Goal: Transaction & Acquisition: Purchase product/service

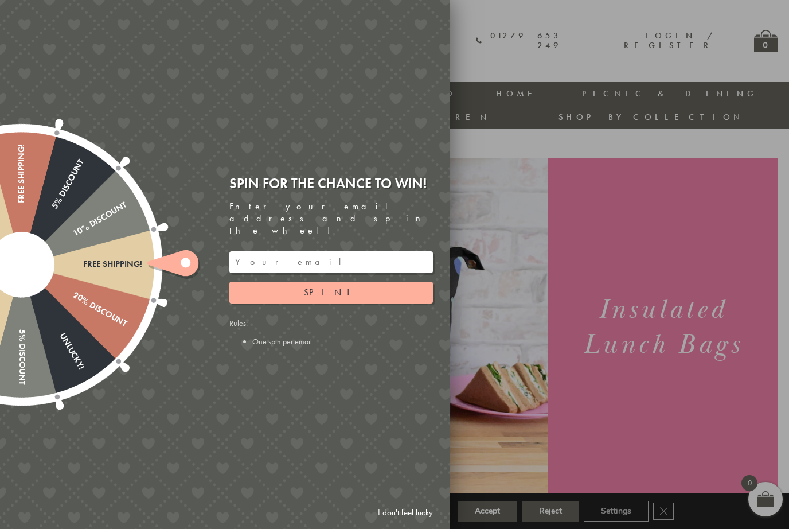
click at [477, 53] on div at bounding box center [394, 264] width 789 height 529
click at [397, 508] on link "I don't feel lucky" at bounding box center [405, 512] width 67 height 21
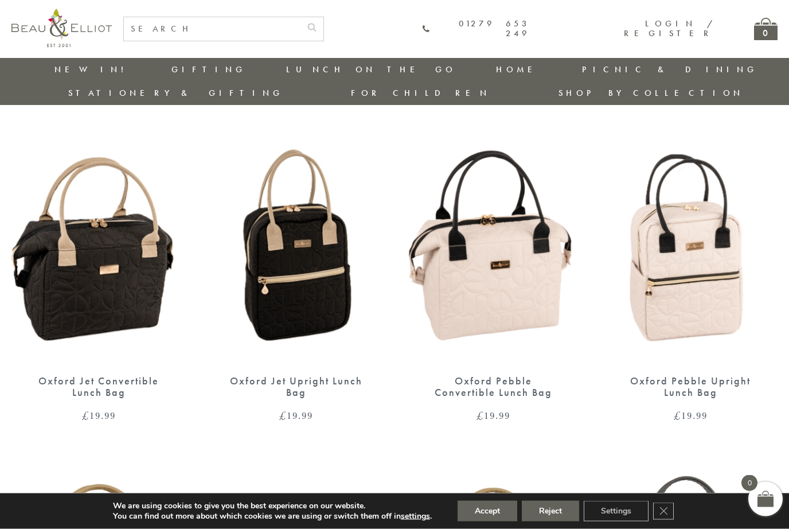
scroll to position [720, 0]
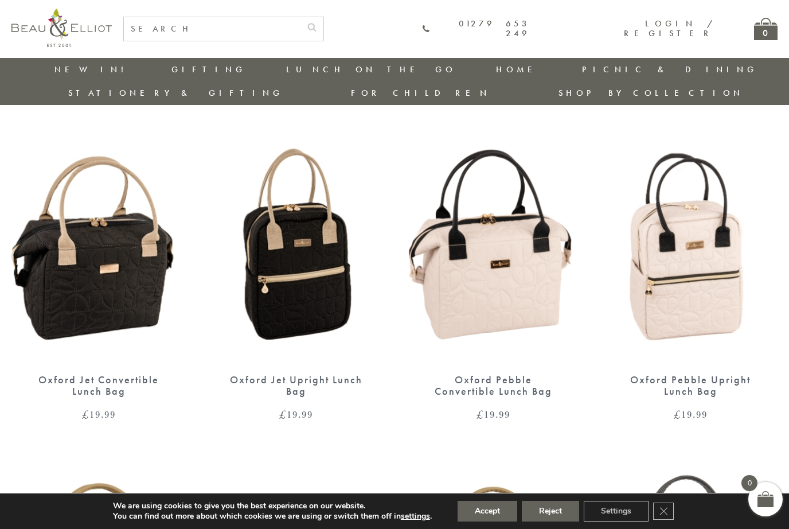
click at [687, 280] on img at bounding box center [690, 249] width 174 height 225
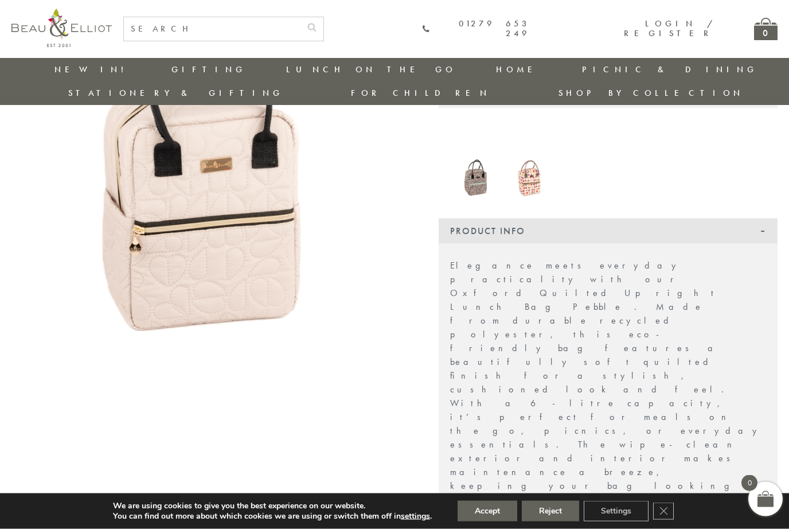
scroll to position [170, 0]
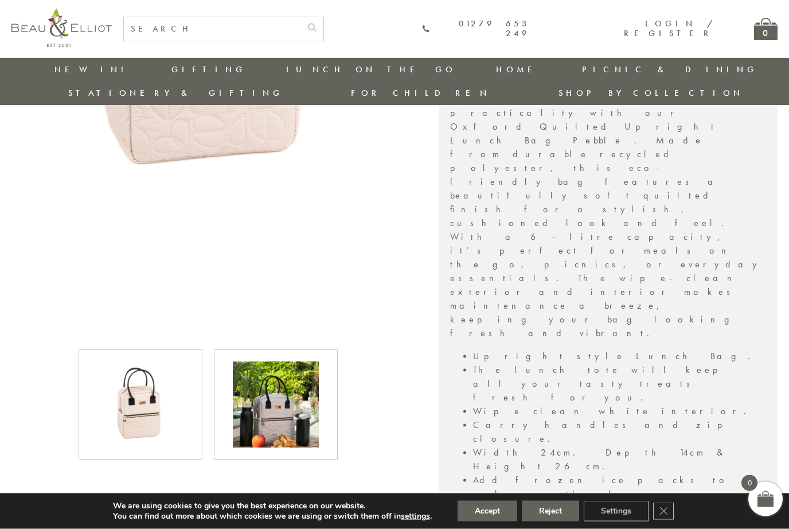
click at [271, 392] on img at bounding box center [276, 405] width 86 height 86
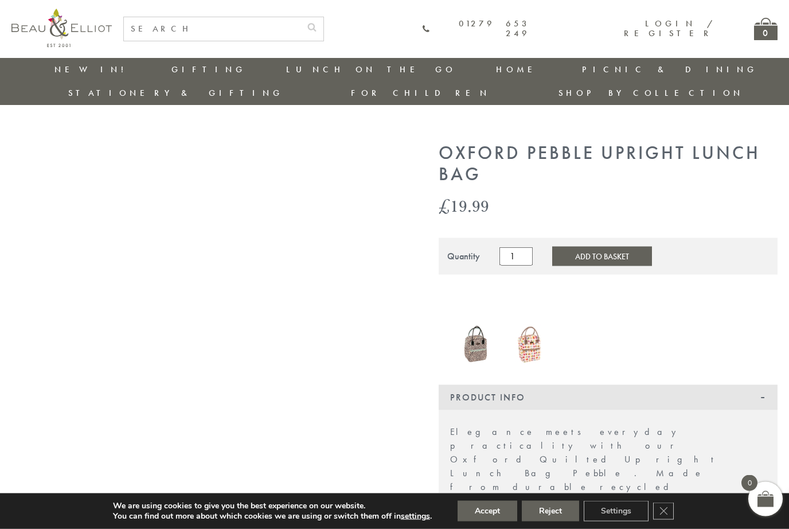
scroll to position [0, 0]
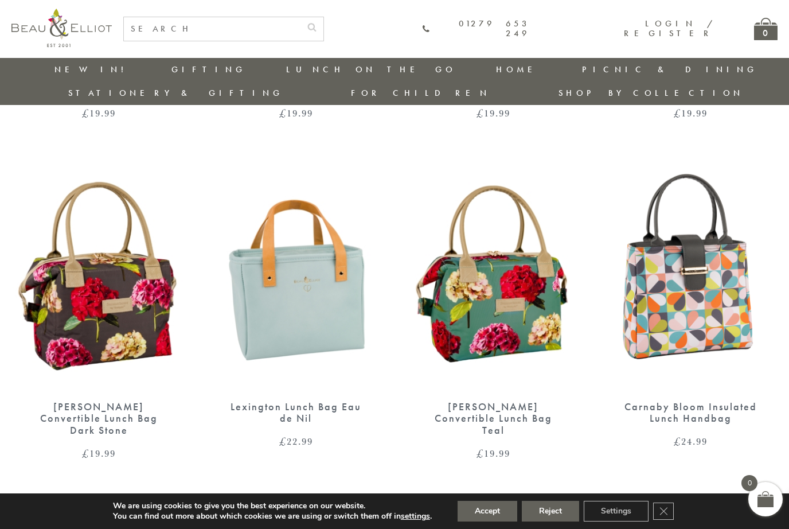
scroll to position [983, 0]
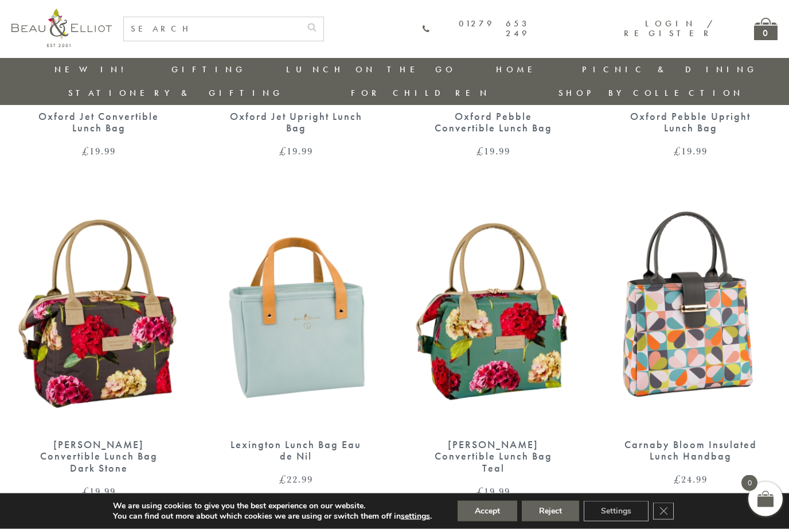
click at [310, 343] on img at bounding box center [296, 314] width 174 height 225
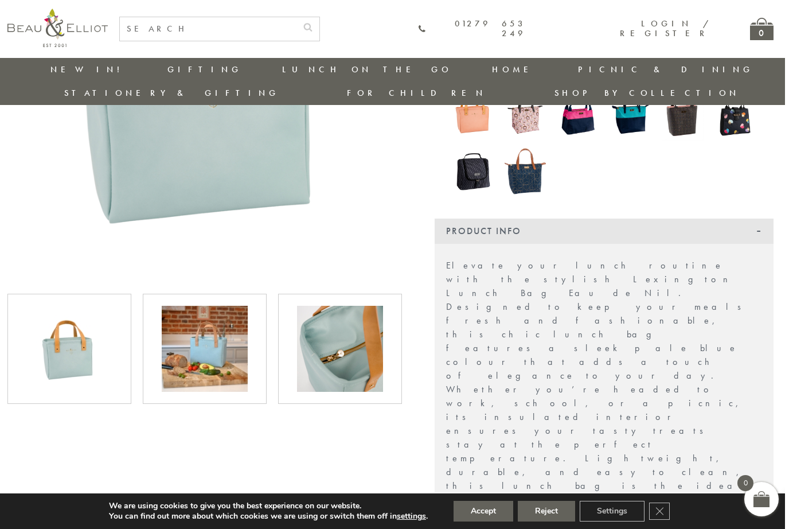
scroll to position [271, 1]
